Goal: Task Accomplishment & Management: Use online tool/utility

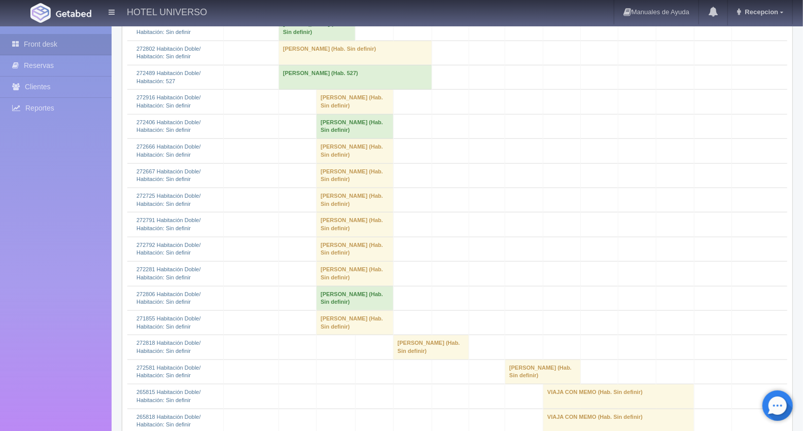
scroll to position [564, 0]
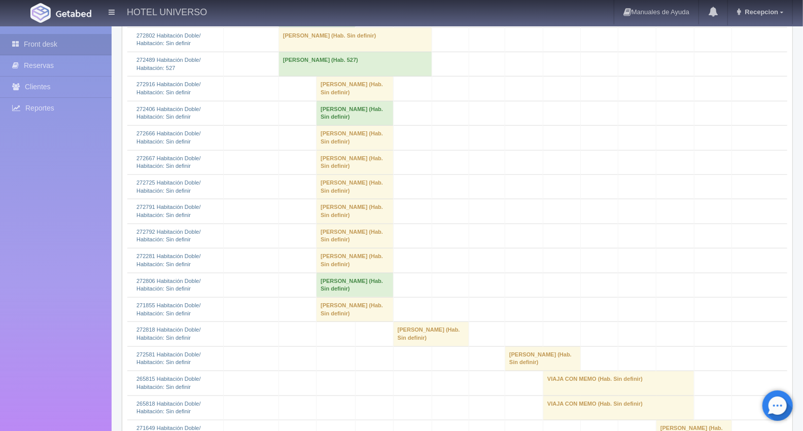
click at [361, 224] on td "[PERSON_NAME] (Hab. Sin definir)" at bounding box center [355, 211] width 77 height 24
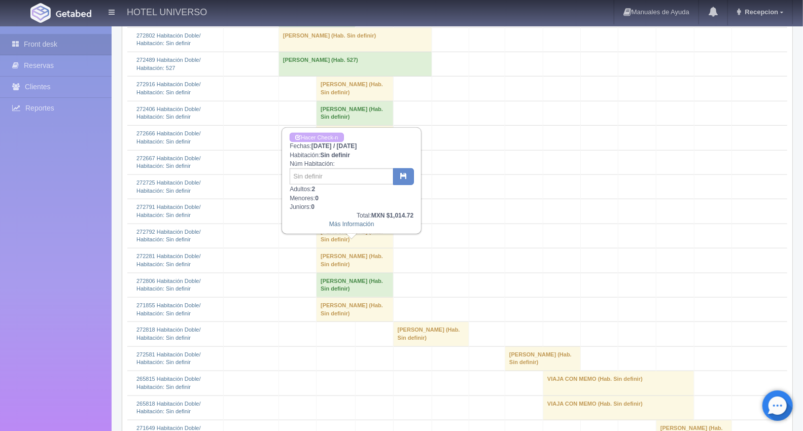
click at [363, 248] on td "[PERSON_NAME] (Hab. Sin definir)" at bounding box center [355, 236] width 77 height 24
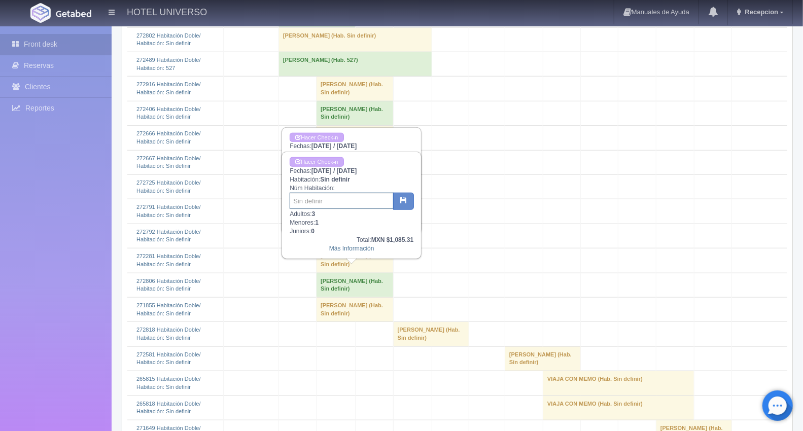
click at [318, 203] on input "text" at bounding box center [342, 201] width 104 height 16
type input "0738"
click at [402, 200] on icon "button" at bounding box center [403, 200] width 7 height 7
click at [404, 199] on icon "button" at bounding box center [403, 200] width 7 height 7
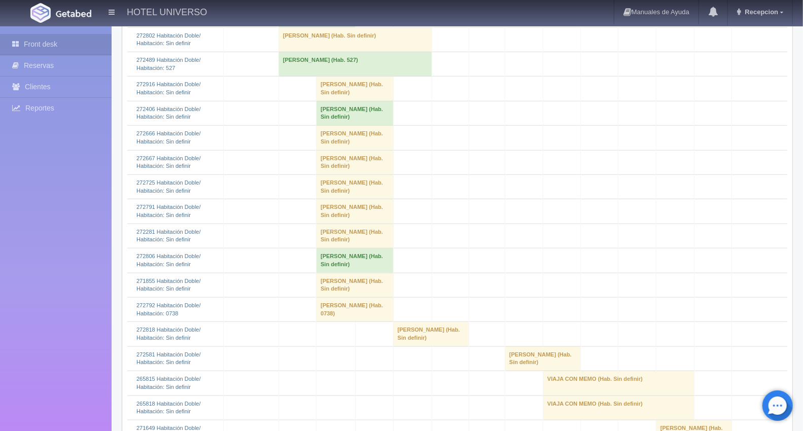
scroll to position [620, 0]
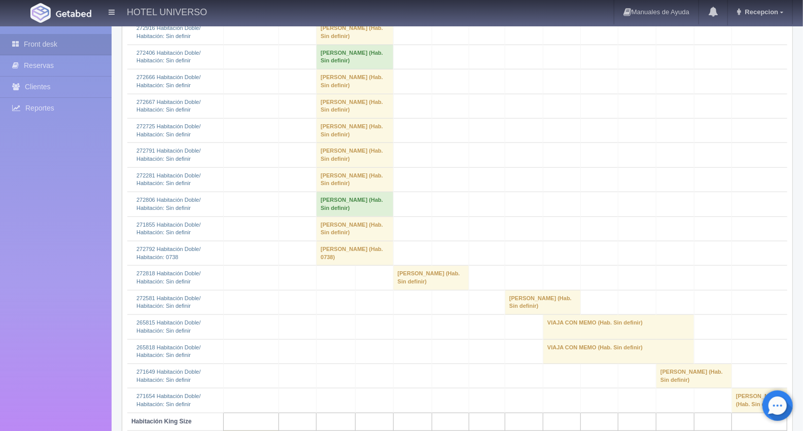
click at [356, 167] on td "[PERSON_NAME] (Hab. Sin definir)" at bounding box center [355, 155] width 77 height 24
